Goal: Task Accomplishment & Management: Manage account settings

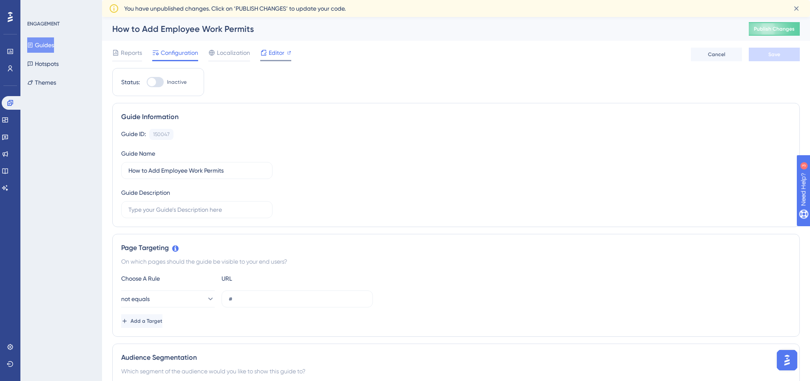
click at [266, 54] on icon at bounding box center [263, 52] width 7 height 7
click at [157, 85] on div at bounding box center [155, 82] width 17 height 10
click at [147, 82] on input "Inactive" at bounding box center [146, 82] width 0 height 0
checkbox input "true"
click at [775, 54] on span "Save" at bounding box center [774, 54] width 12 height 7
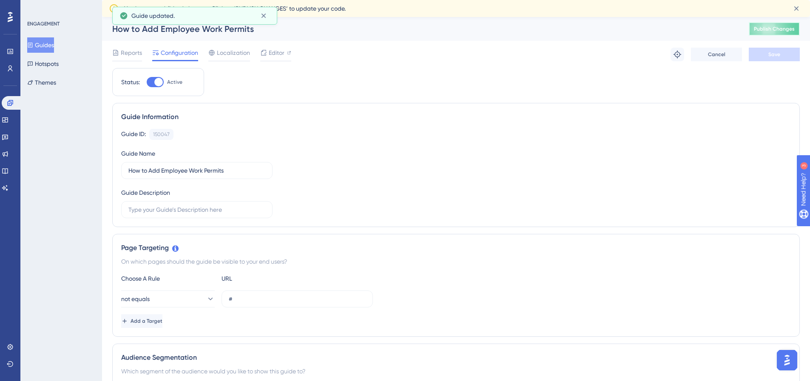
click at [774, 28] on span "Publish Changes" at bounding box center [774, 29] width 41 height 7
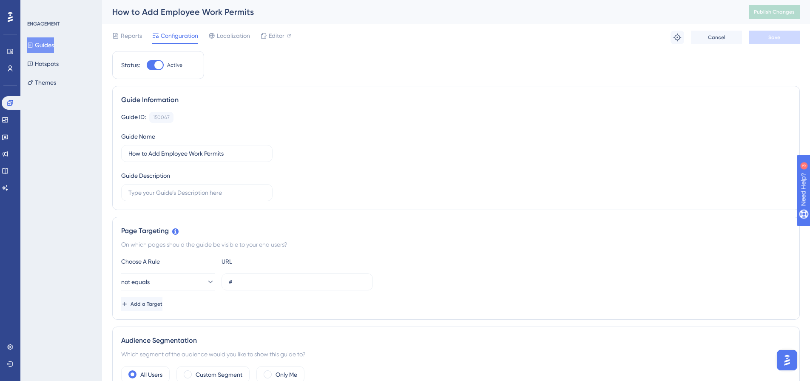
click at [43, 42] on button "Guides" at bounding box center [40, 44] width 27 height 15
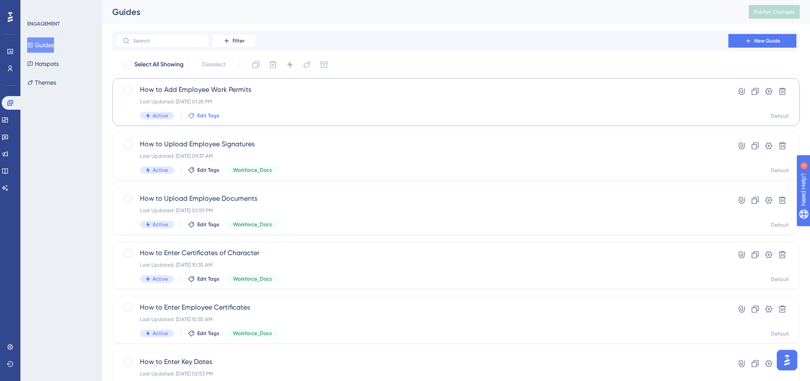
click at [199, 117] on span "Edit Tags" at bounding box center [208, 115] width 22 height 7
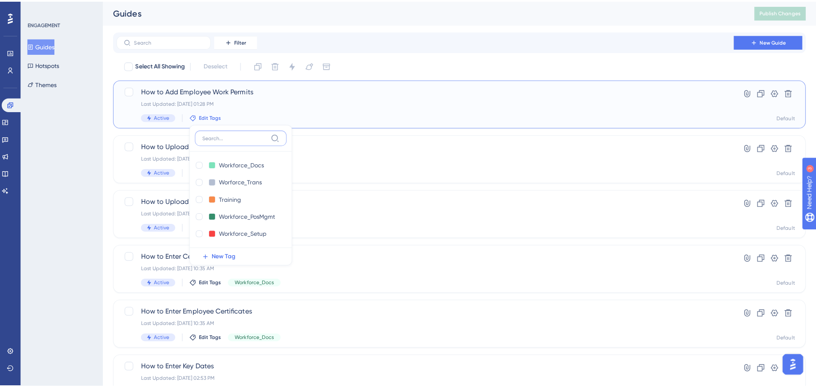
scroll to position [2, 0]
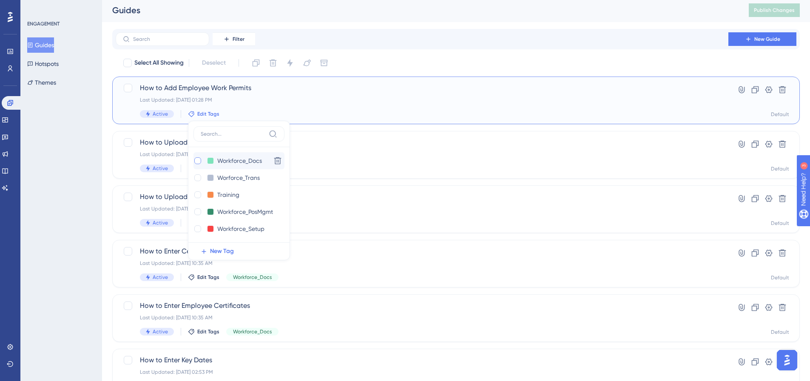
click at [196, 161] on div at bounding box center [197, 160] width 7 height 7
checkbox input "true"
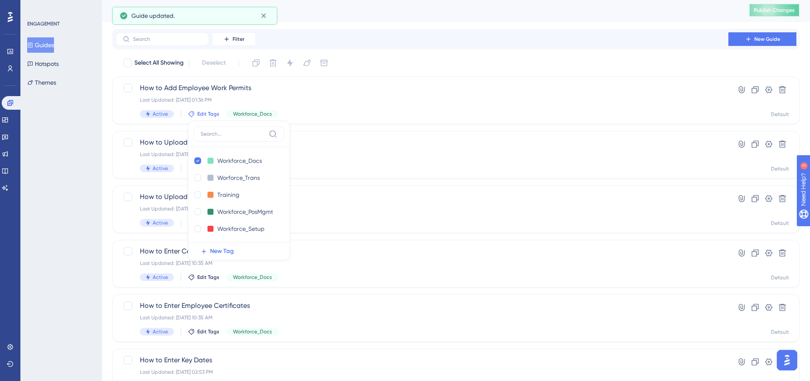
click at [769, 11] on span "Publish Changes" at bounding box center [774, 10] width 41 height 7
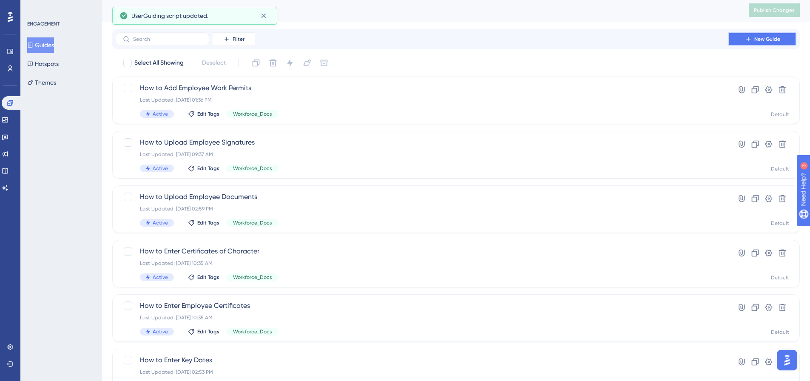
click at [769, 36] on span "New Guide" at bounding box center [767, 39] width 26 height 7
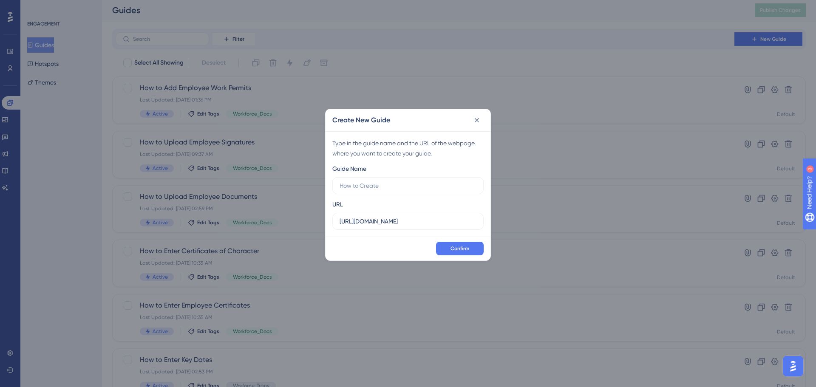
click at [365, 194] on div "Guide Name URL [URL][DOMAIN_NAME]" at bounding box center [408, 197] width 151 height 66
click at [365, 187] on input "text" at bounding box center [408, 185] width 137 height 9
click at [364, 193] on label at bounding box center [408, 185] width 151 height 17
click at [364, 191] on input "text" at bounding box center [408, 185] width 137 height 9
click at [372, 184] on input "text" at bounding box center [408, 185] width 137 height 9
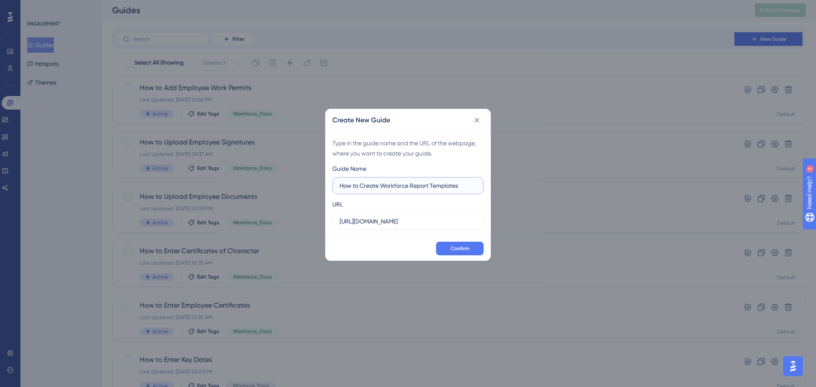
type input "How to Create Workforce Report Templates"
click at [453, 247] on span "Confirm" at bounding box center [460, 248] width 19 height 7
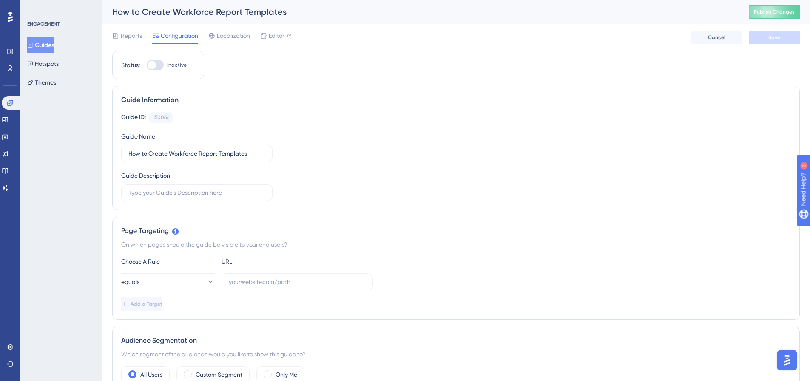
click at [33, 45] on icon at bounding box center [30, 45] width 6 height 6
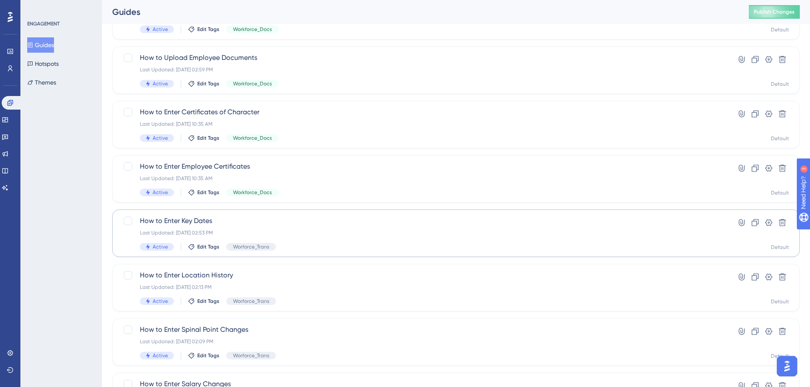
scroll to position [213, 0]
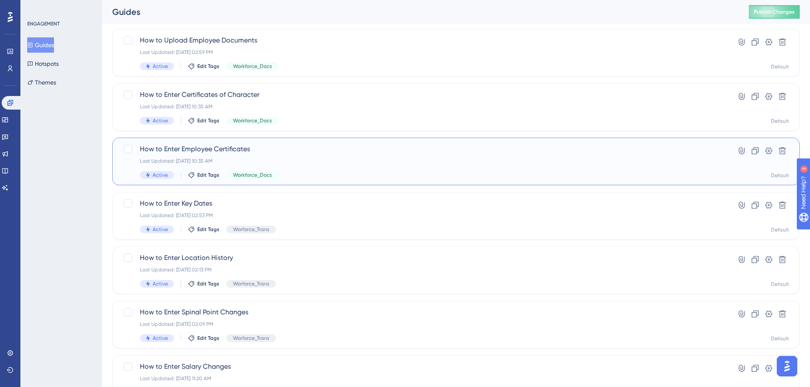
click at [228, 155] on div "How to Enter Employee Certificates Last Updated: [DATE] 10:35 AM Active Edit Ta…" at bounding box center [422, 161] width 564 height 35
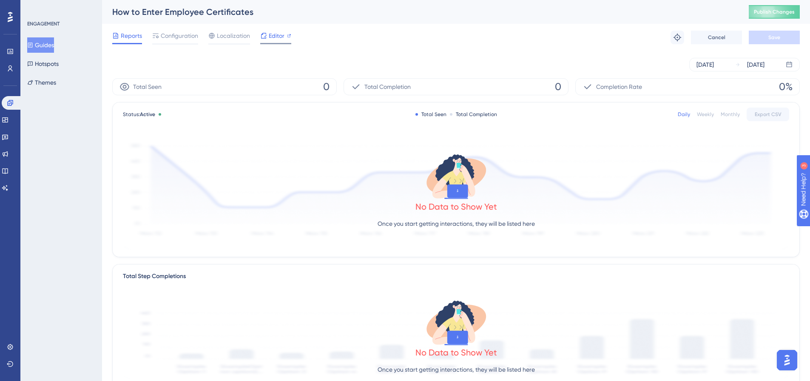
click at [275, 39] on span "Editor" at bounding box center [277, 36] width 16 height 10
